Goal: Check status

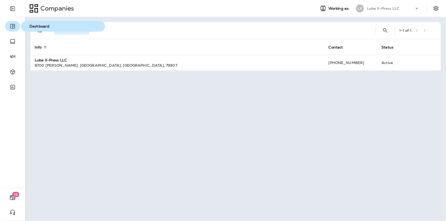
click at [9, 26] on button "button" at bounding box center [12, 26] width 15 height 11
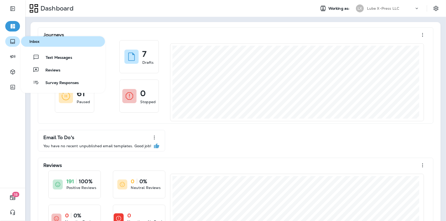
click at [16, 42] on icon "button" at bounding box center [12, 41] width 6 height 6
click at [53, 73] on span "Reviews" at bounding box center [49, 70] width 21 height 5
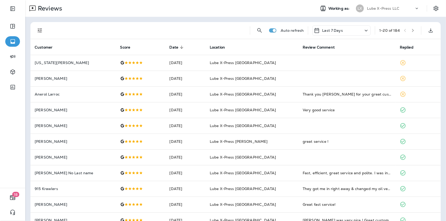
click at [339, 33] on div "Last 7 Days" at bounding box center [342, 30] width 58 height 10
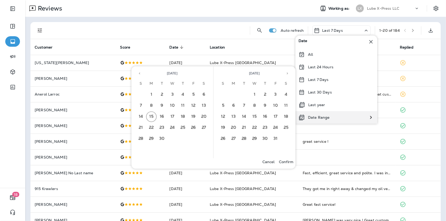
click at [323, 119] on p "Date Range" at bounding box center [319, 117] width 22 height 4
click at [138, 71] on button "Previous month" at bounding box center [140, 74] width 8 height 8
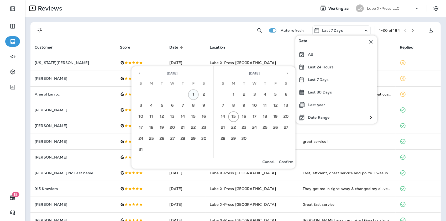
click at [193, 95] on button "1" at bounding box center [193, 95] width 11 height 11
click at [142, 150] on button "31" at bounding box center [141, 150] width 11 height 11
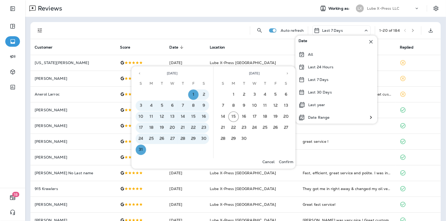
click at [287, 161] on p "Confirm" at bounding box center [286, 162] width 14 height 4
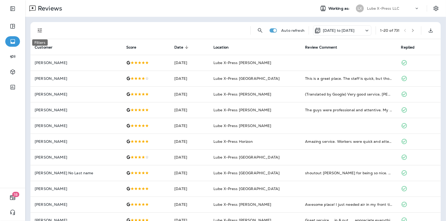
click at [39, 30] on icon "Filters" at bounding box center [40, 30] width 6 height 6
